Goal: Register for event/course

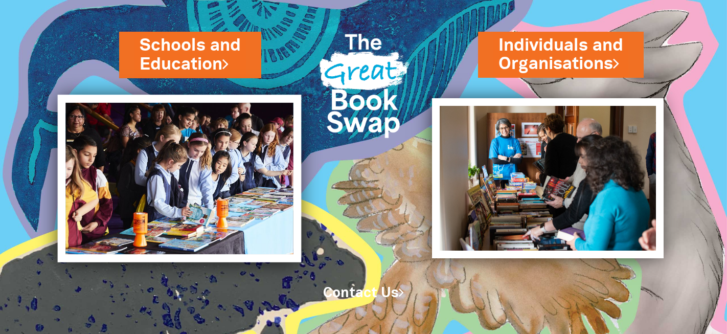
click at [241, 211] on img at bounding box center [178, 179] width 243 height 168
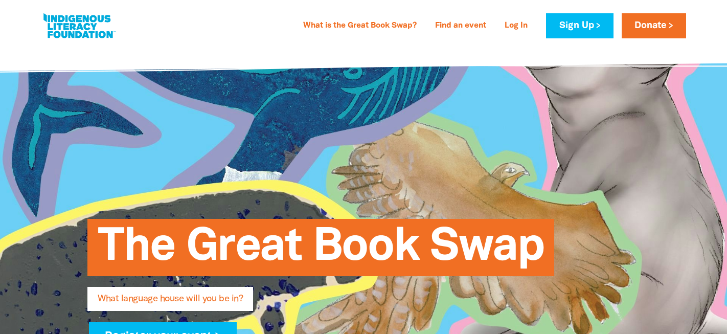
type input "[GEOGRAPHIC_DATA]"
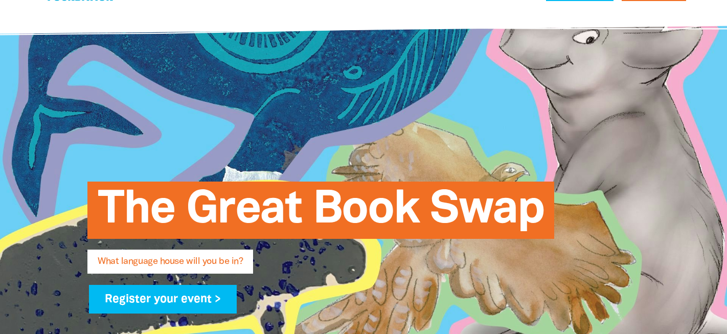
scroll to position [42, 0]
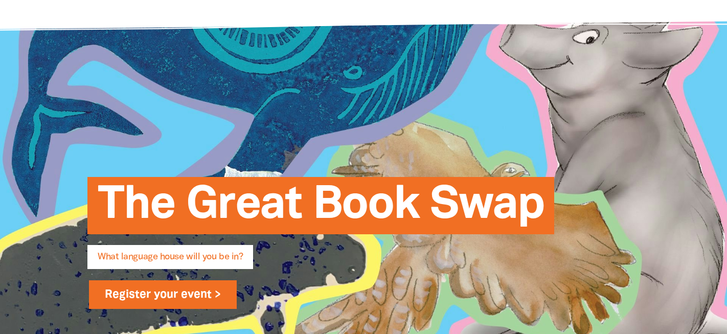
type input "[PERSON_NAME][EMAIL_ADDRESS][PERSON_NAME][PERSON_NAME][DOMAIN_NAME]"
click at [149, 301] on link "Register your event >" at bounding box center [163, 294] width 148 height 29
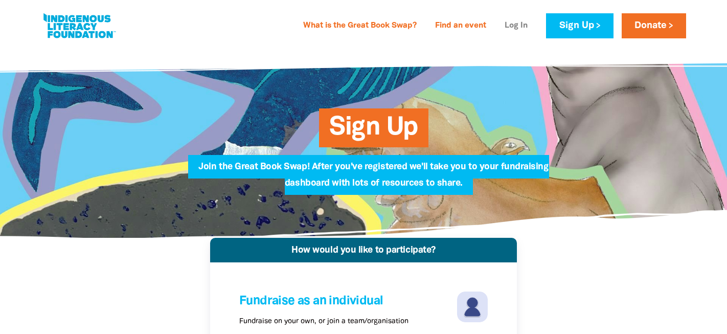
click at [518, 25] on link "Log In" at bounding box center [515, 26] width 35 height 16
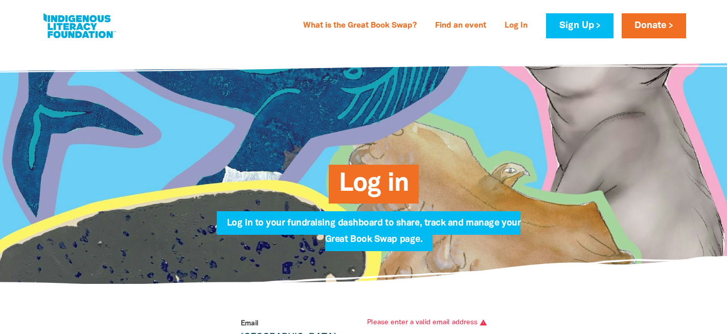
scroll to position [13, 0]
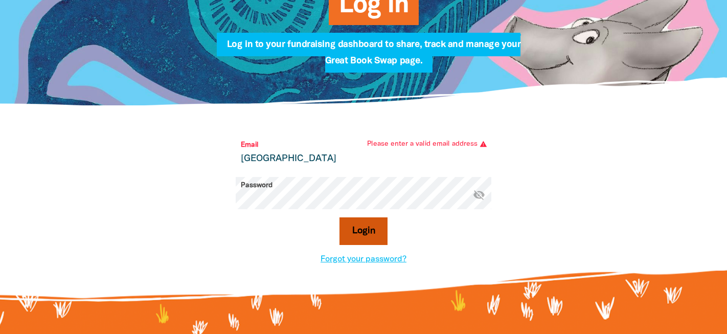
click at [371, 226] on button "Login" at bounding box center [363, 231] width 49 height 28
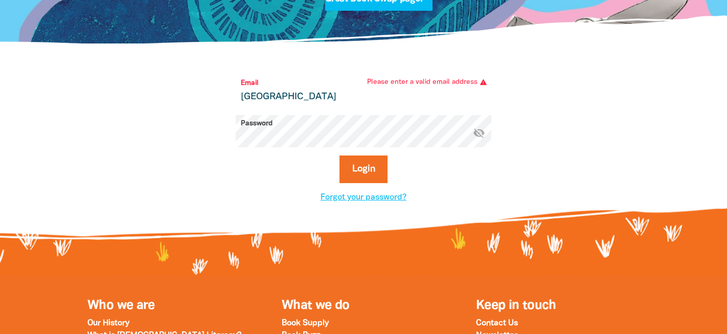
click at [268, 108] on form "* Email All Hallows Primary School Please enter a valid email address warning P…" at bounding box center [363, 133] width 255 height 117
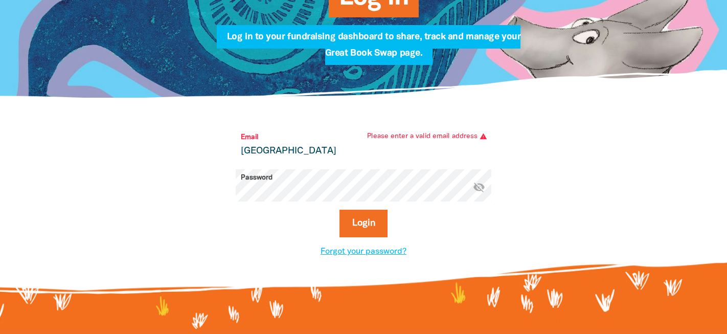
scroll to position [137, 0]
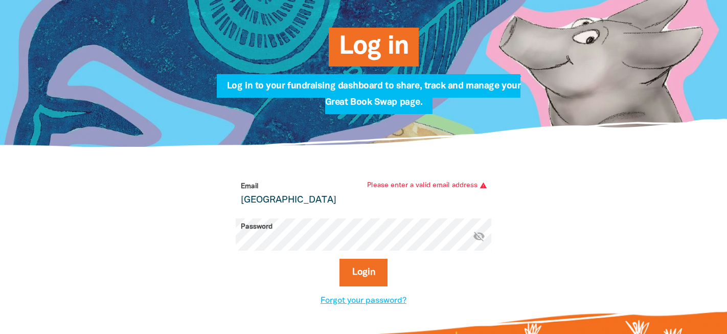
click at [398, 204] on input "[GEOGRAPHIC_DATA]" at bounding box center [363, 194] width 255 height 32
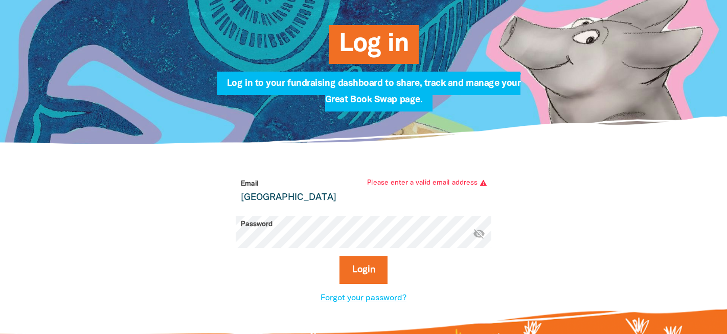
type input "[PERSON_NAME][EMAIL_ADDRESS][PERSON_NAME][PERSON_NAME][DOMAIN_NAME]"
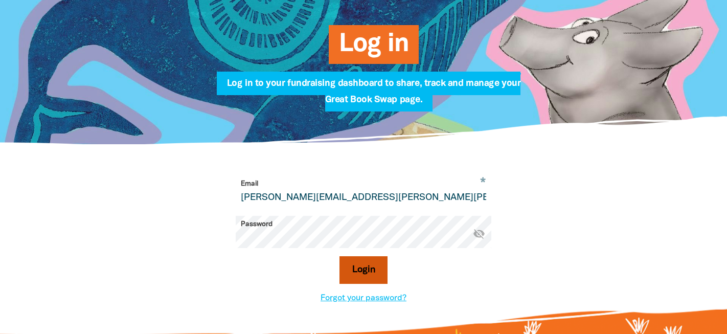
click at [366, 265] on button "Login" at bounding box center [363, 270] width 49 height 28
select select "primary-school"
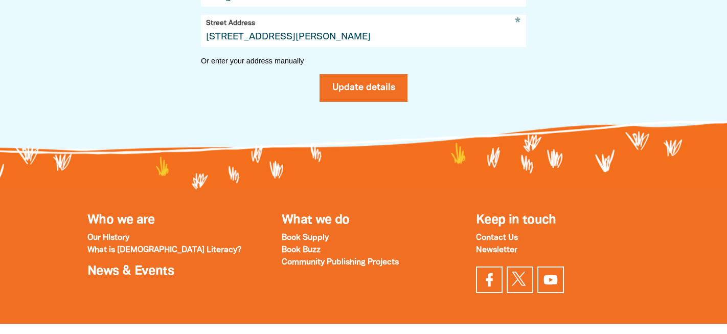
scroll to position [620, 0]
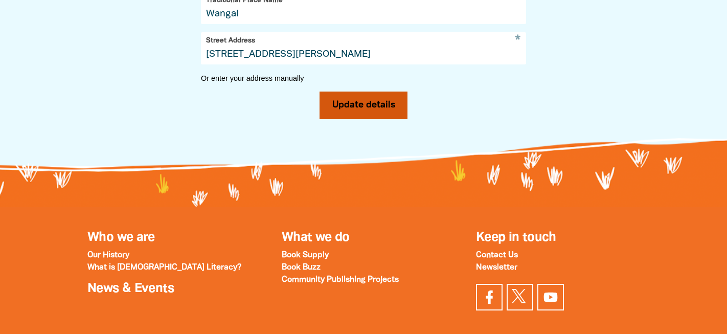
click at [376, 107] on button "Update details" at bounding box center [363, 105] width 88 height 28
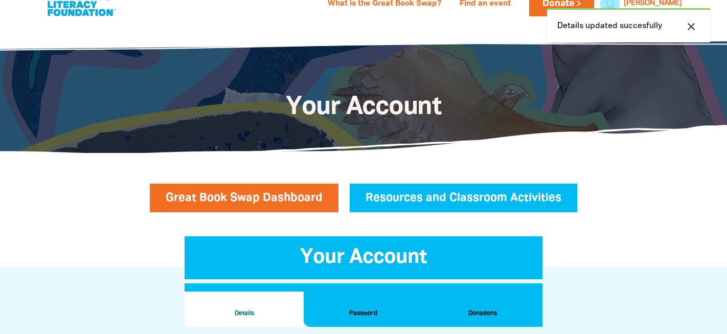
scroll to position [0, 0]
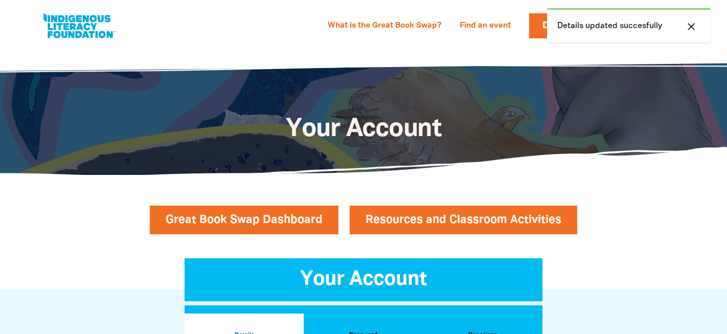
click at [415, 222] on link "Resources and Classroom Activities" at bounding box center [463, 219] width 227 height 29
